Goal: Navigation & Orientation: Find specific page/section

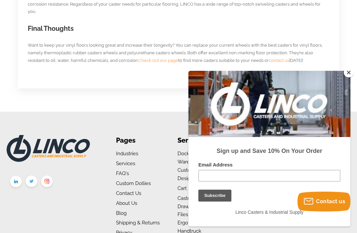
scroll to position [665, 0]
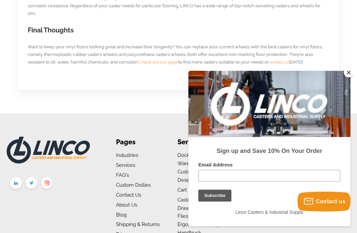
click at [150, 59] on span "Check out our page" at bounding box center [158, 61] width 40 height 5
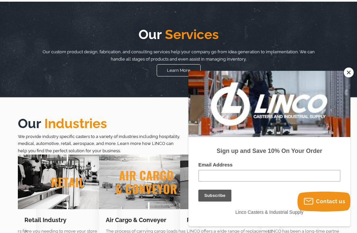
scroll to position [202, 0]
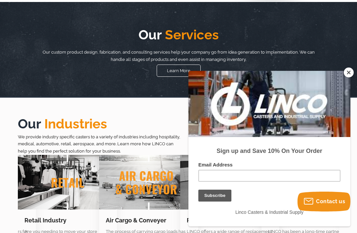
click at [353, 77] on button "Close" at bounding box center [349, 72] width 10 height 10
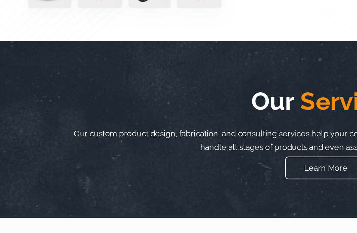
scroll to position [181, 0]
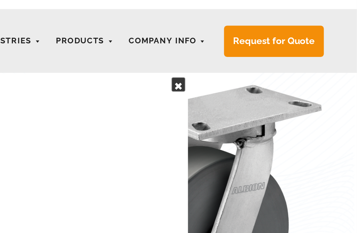
click at [257, 58] on link at bounding box center [261, 62] width 8 height 8
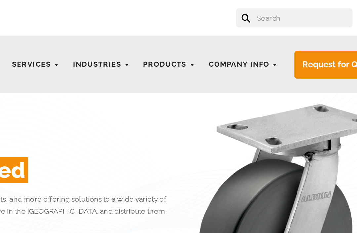
click at [0, 0] on link "CASTERS" at bounding box center [0, 0] width 0 height 0
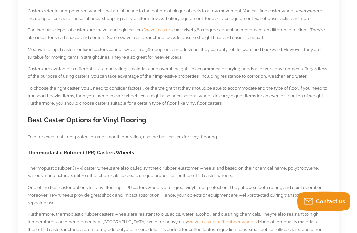
scroll to position [310, 0]
